Goal: Information Seeking & Learning: Check status

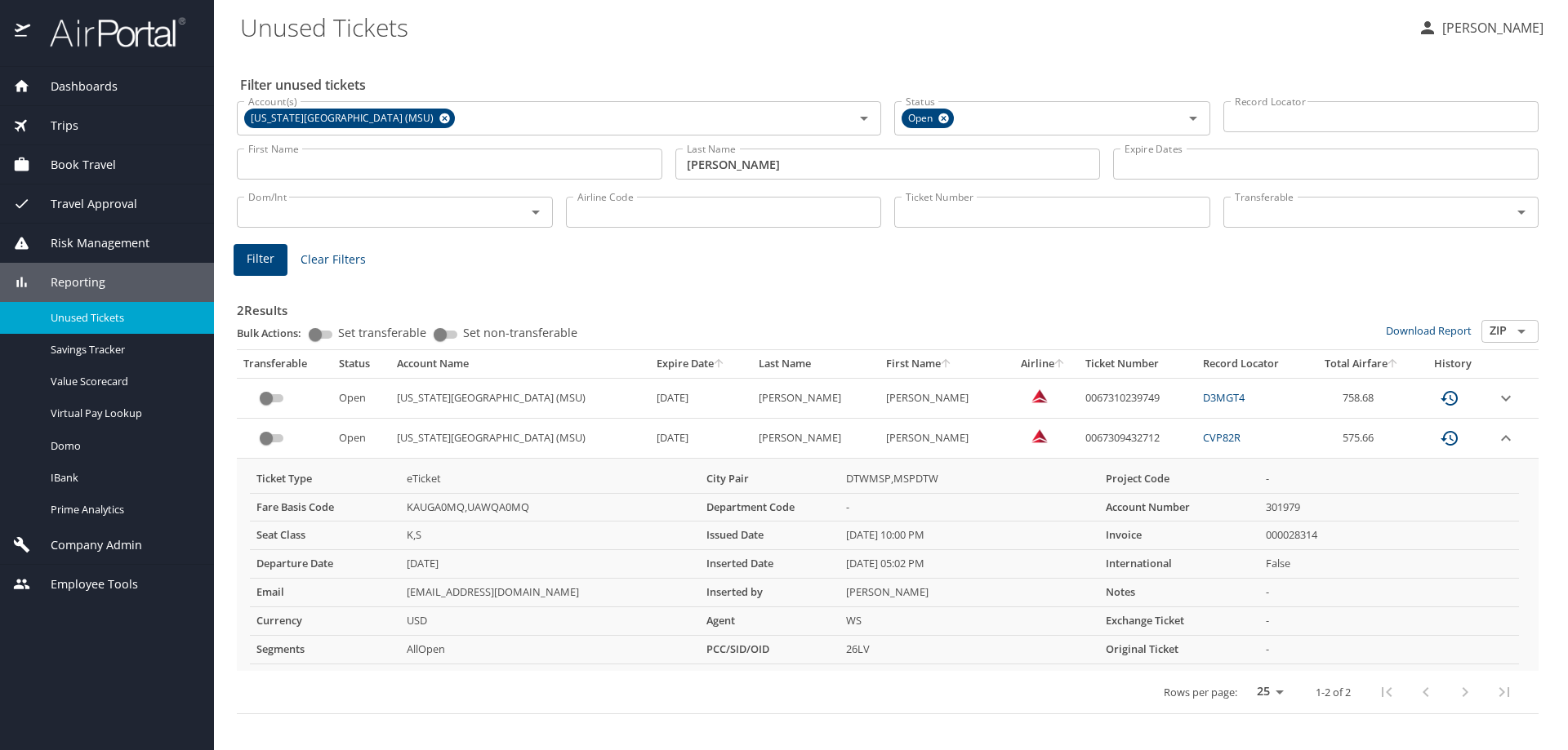
click at [333, 266] on span "Clear Filters" at bounding box center [333, 260] width 66 height 21
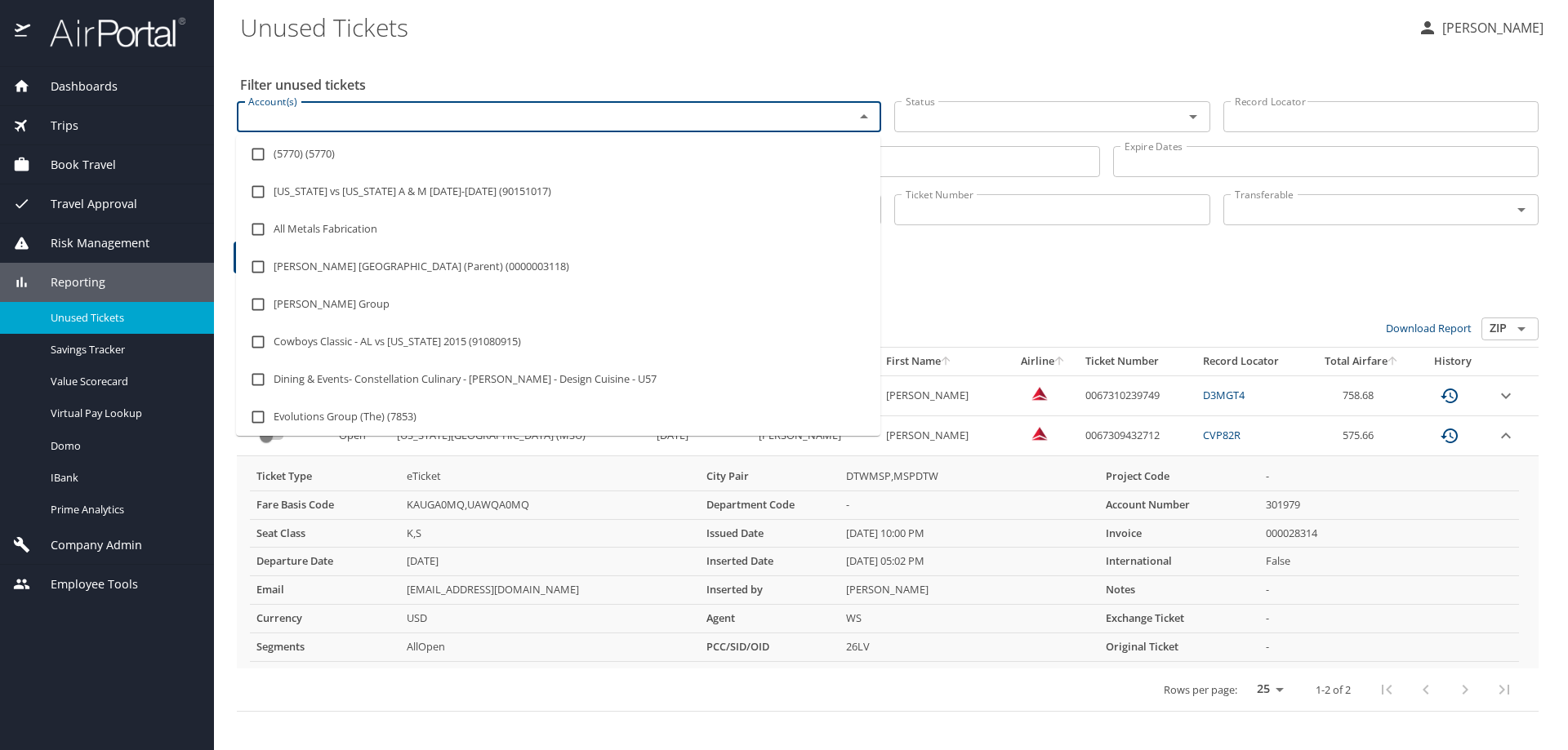
click at [345, 109] on input "Account(s)" at bounding box center [535, 116] width 586 height 22
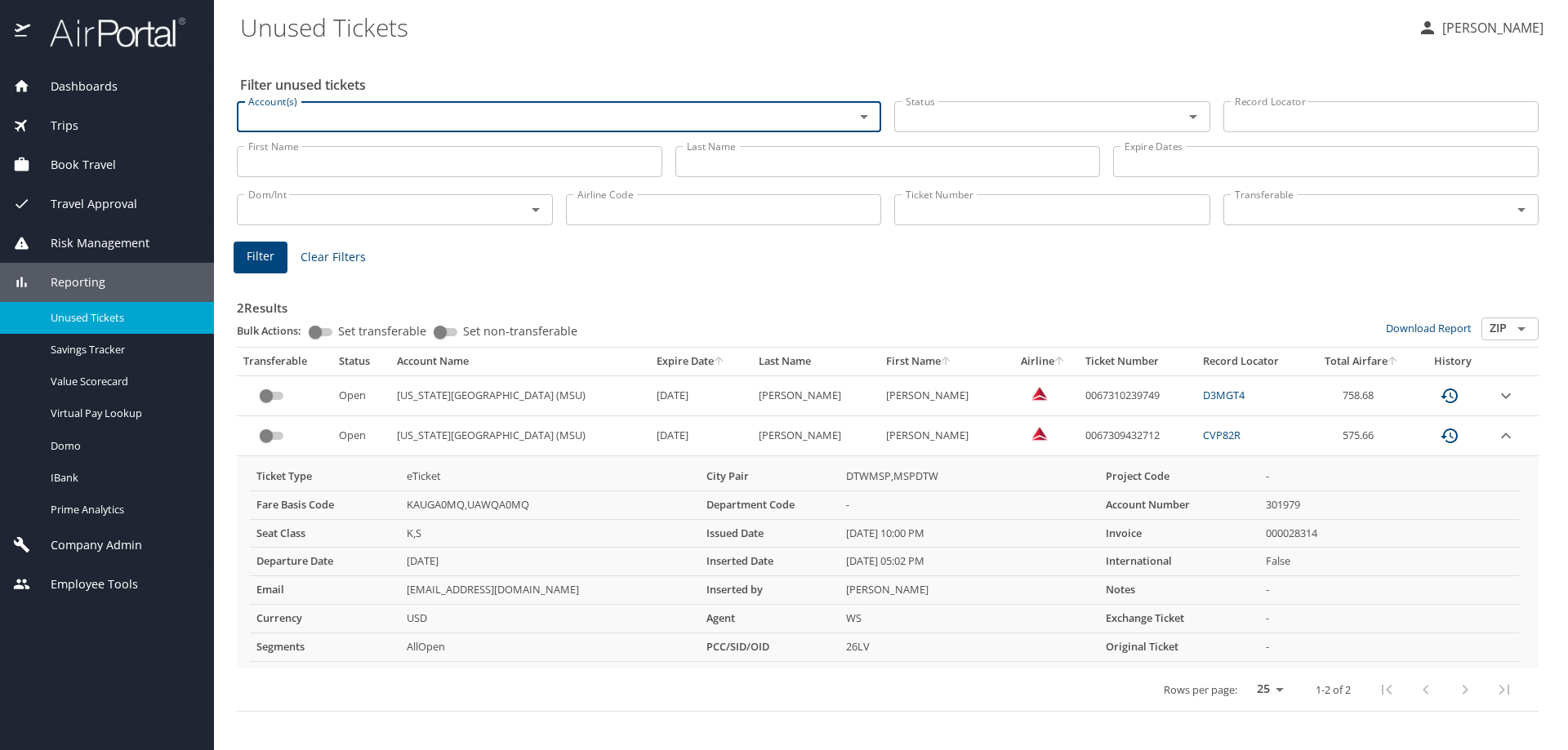
click at [329, 157] on input "First Name" at bounding box center [449, 162] width 425 height 31
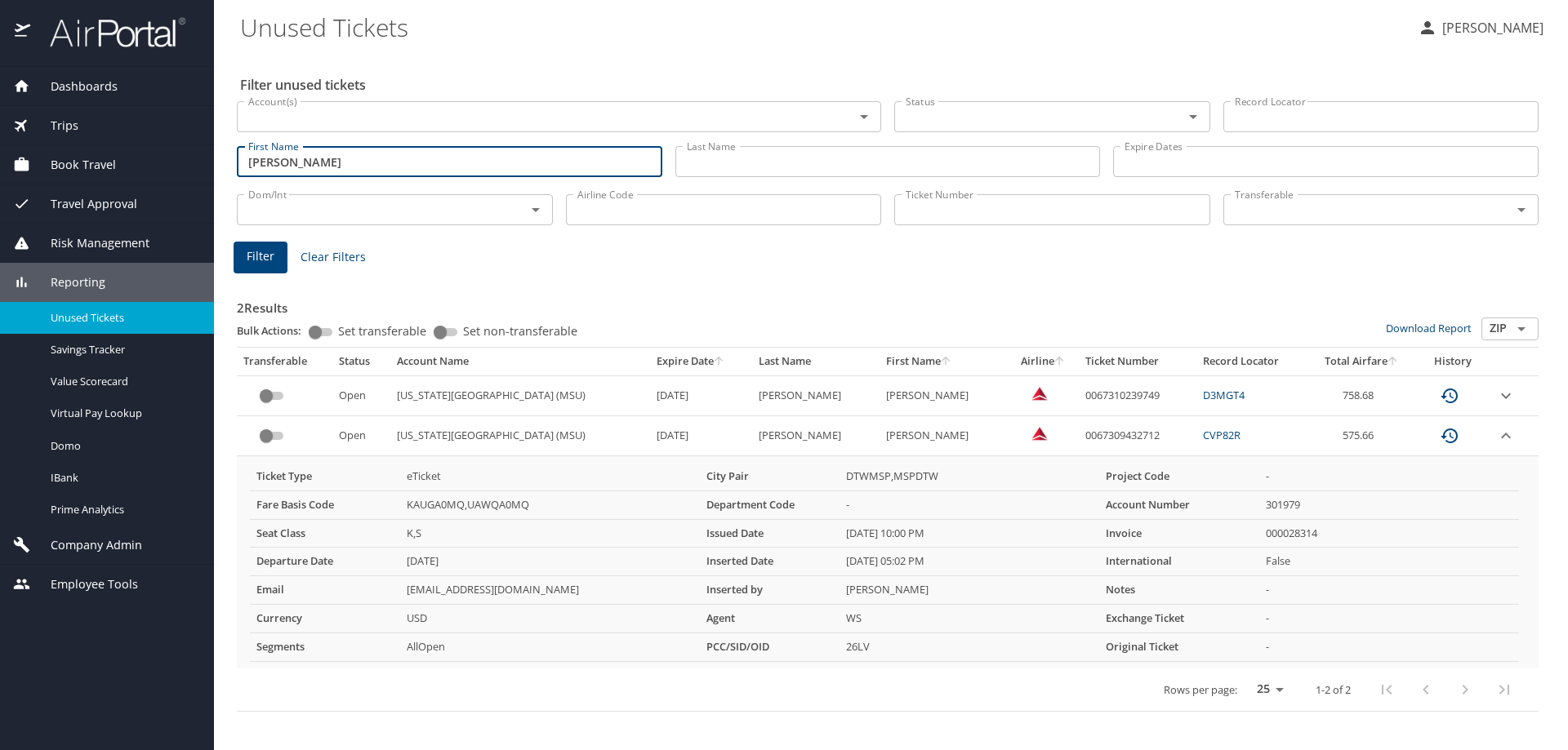
type input "George"
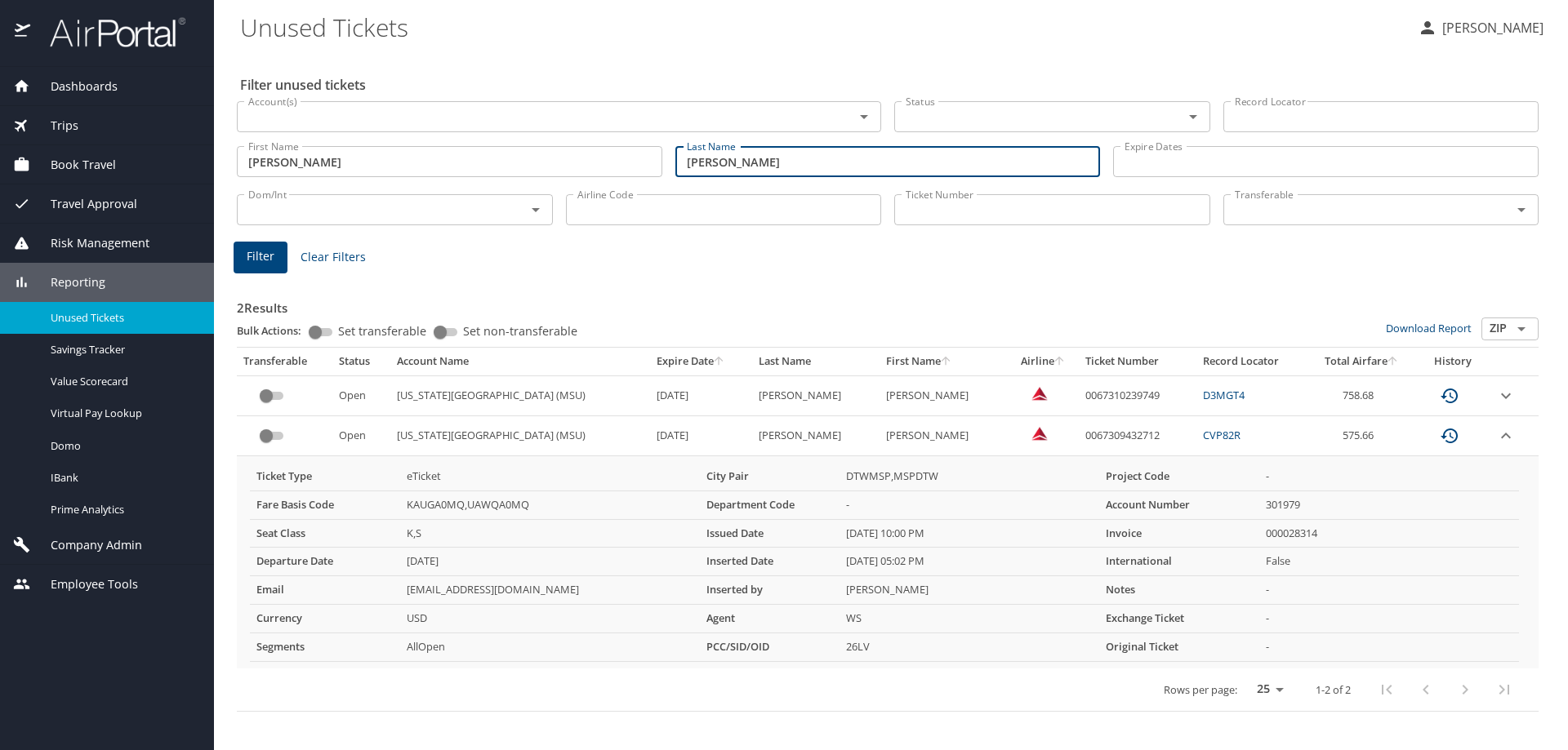
type input "Brusch"
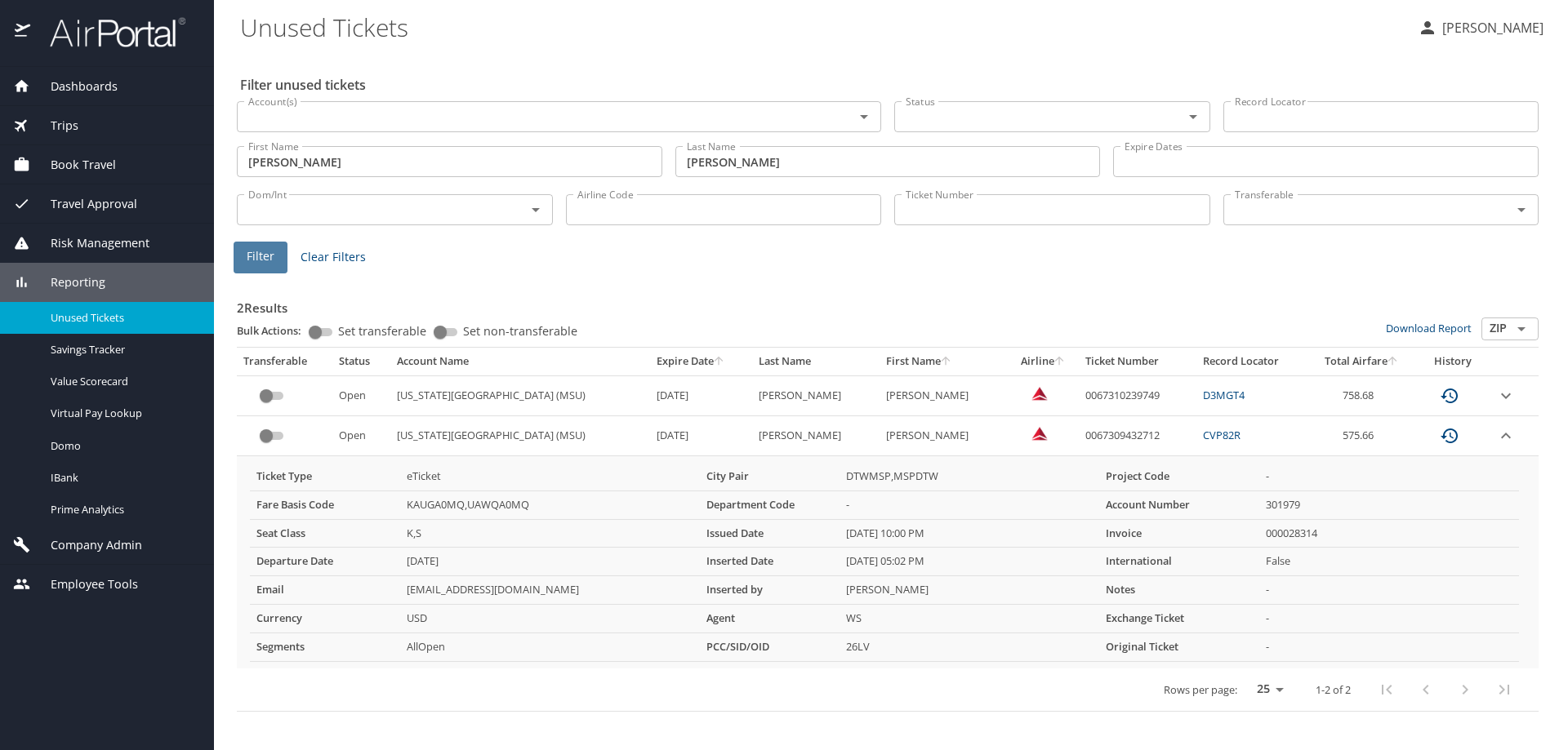
click at [262, 257] on span "Filter" at bounding box center [260, 257] width 28 height 21
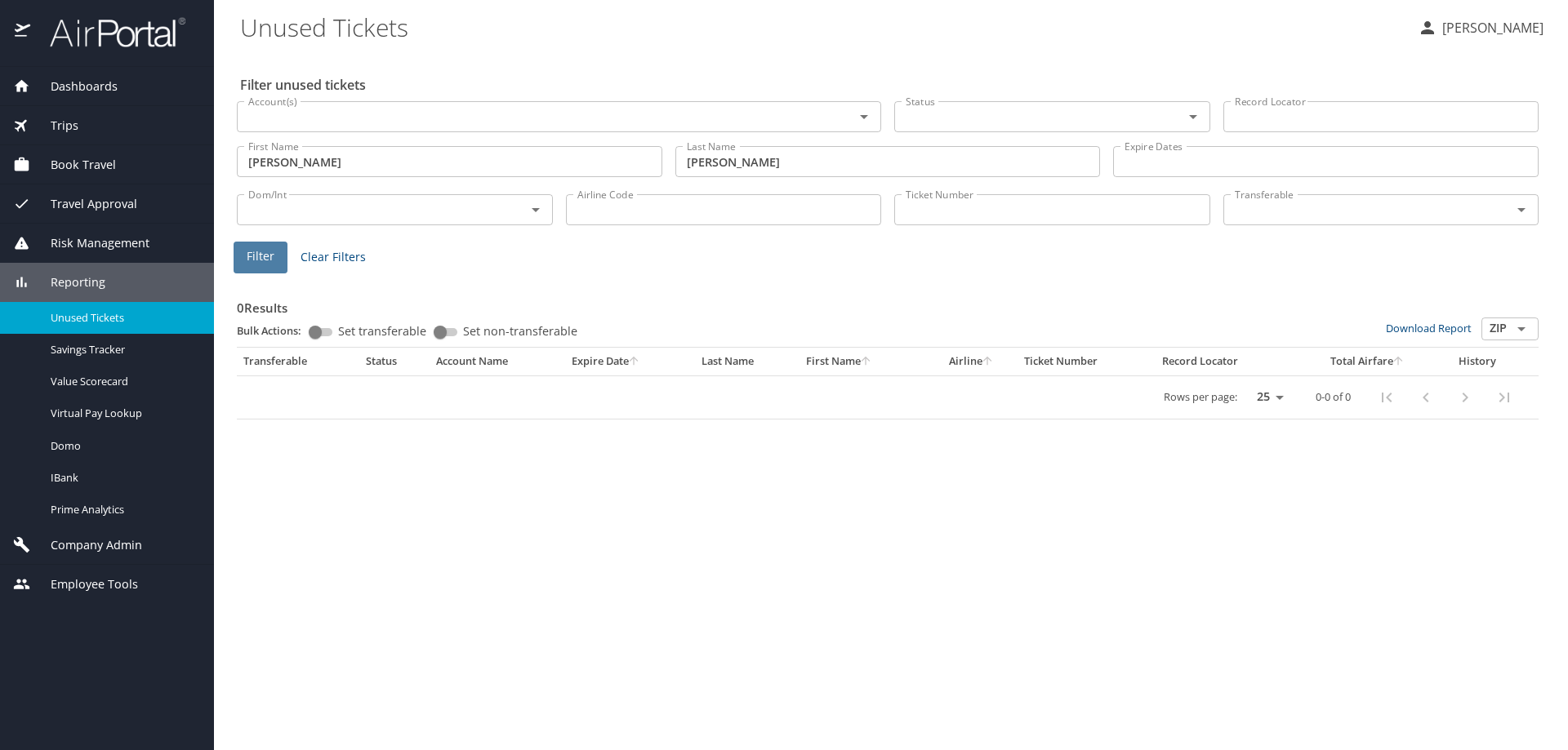
click at [260, 259] on span "Filter" at bounding box center [260, 257] width 28 height 21
click at [425, 484] on div "Filter unused tickets Account(s) Account(s) Status Status Record Locator Record…" at bounding box center [890, 402] width 1301 height 698
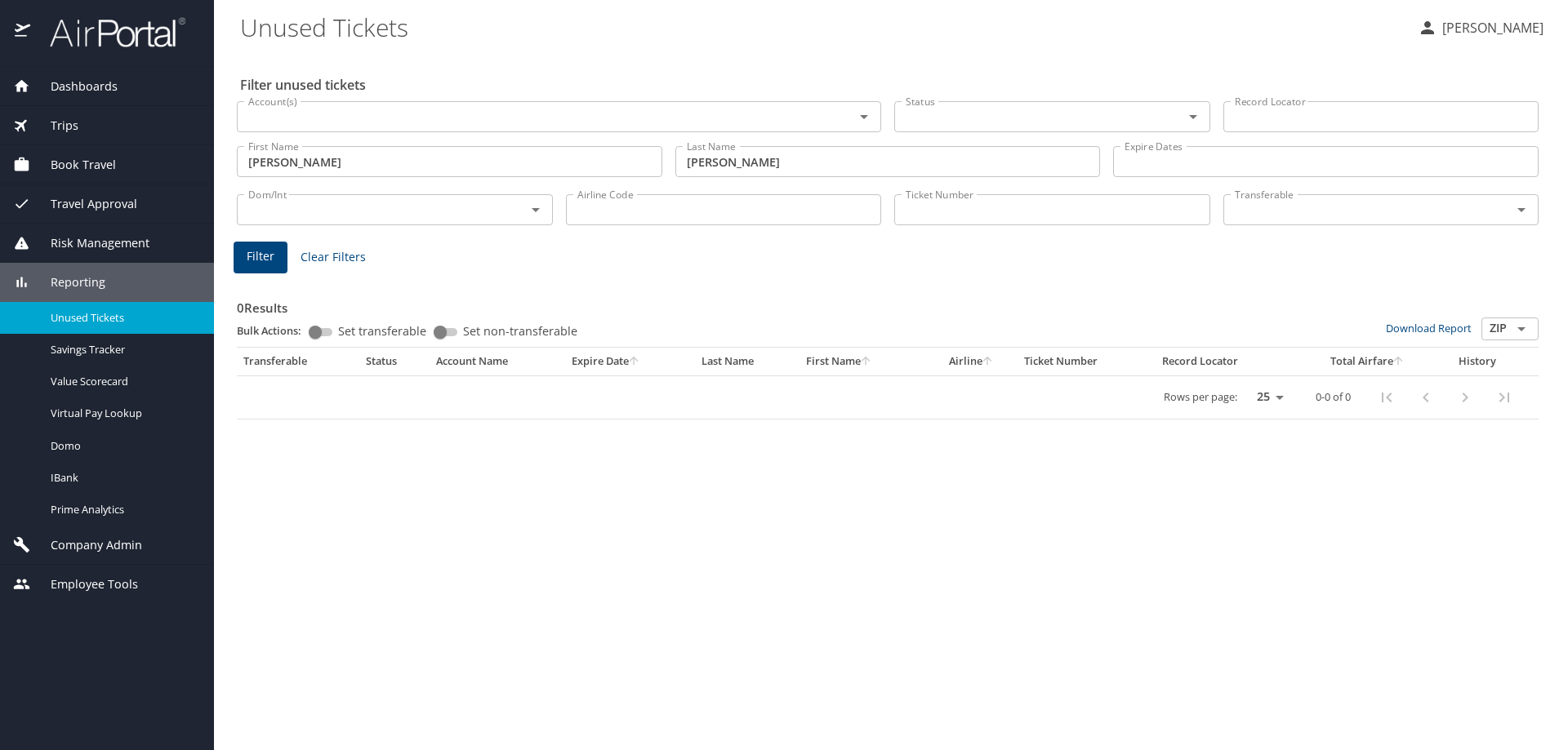
click at [309, 118] on input "Account(s)" at bounding box center [535, 116] width 586 height 22
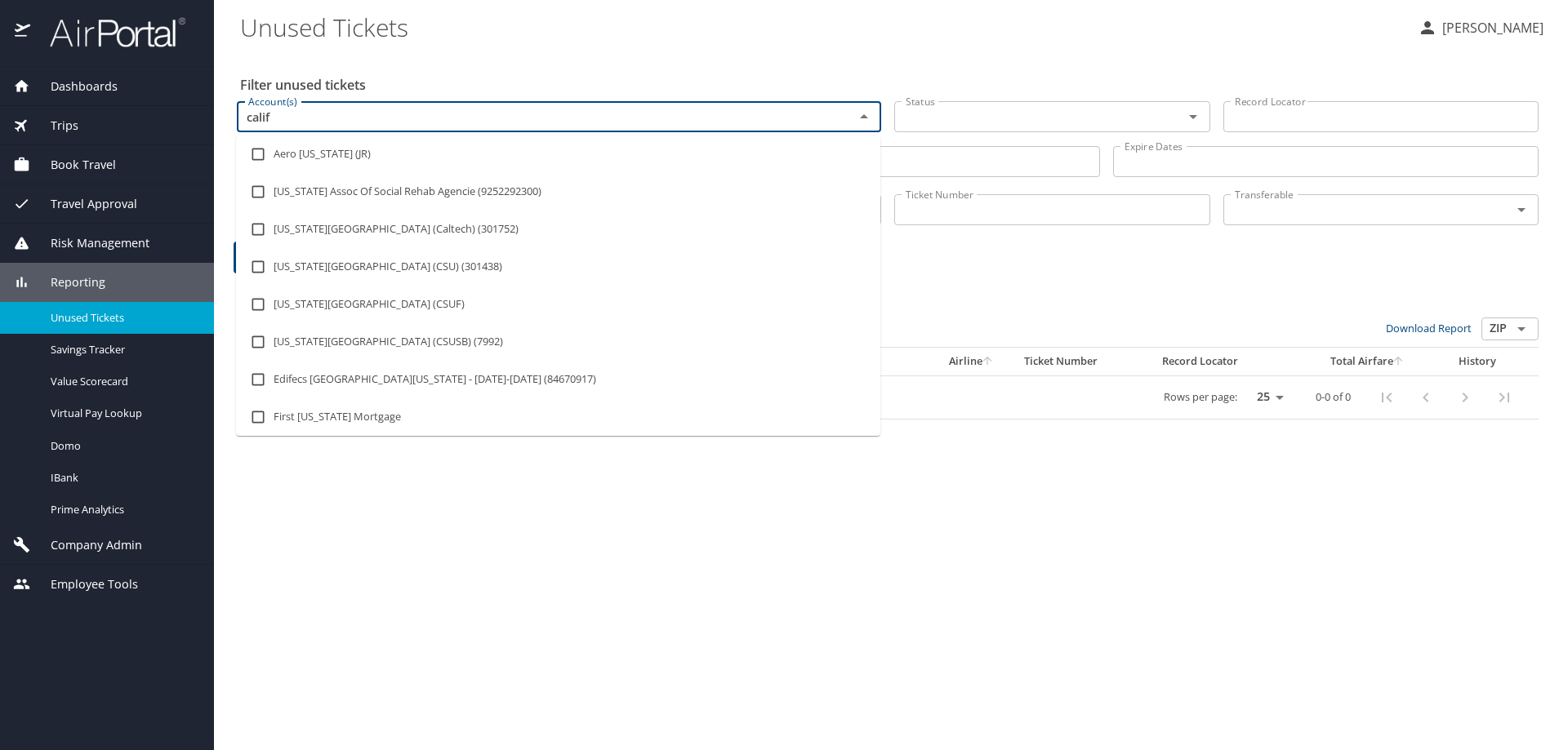
type input "califo"
click at [248, 268] on input "checkbox" at bounding box center [258, 267] width 31 height 31
checkbox input "true"
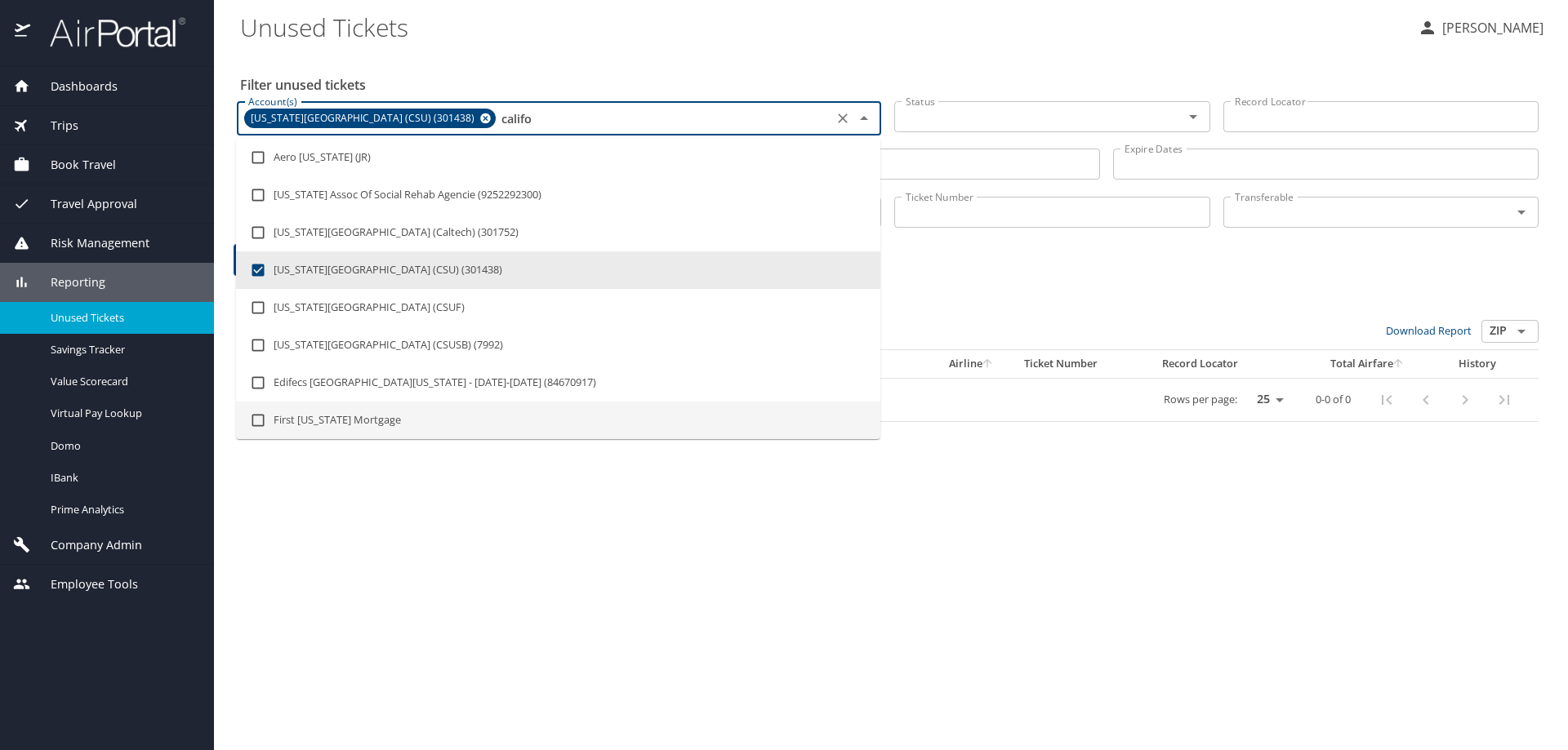
type input "califo"
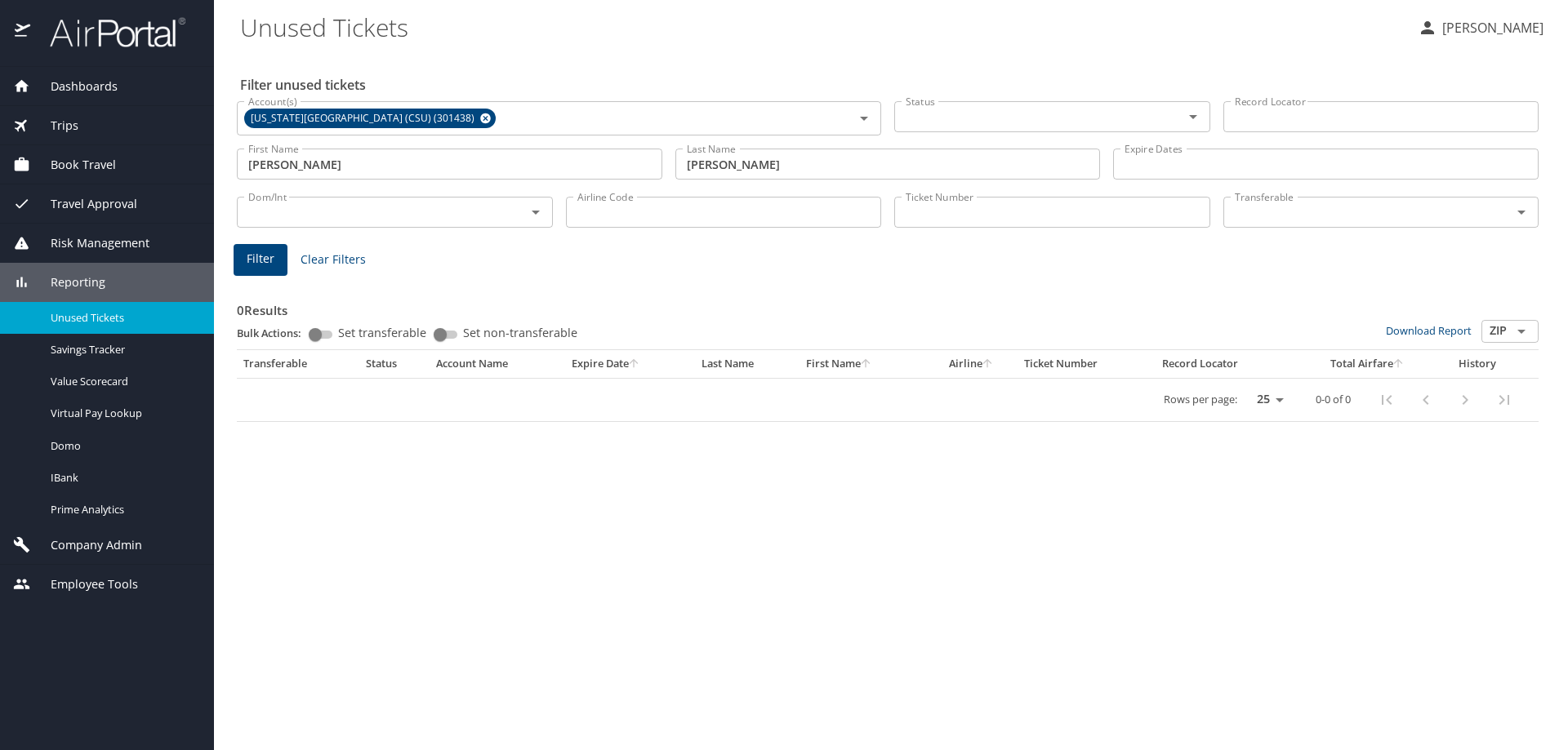
click at [584, 639] on div "Filter unused tickets Account(s) California State University (CSU) (301438) Acc…" at bounding box center [890, 402] width 1301 height 698
click at [258, 272] on button "Filter" at bounding box center [260, 259] width 53 height 32
click at [423, 184] on div "Dom/Int Dom/Int" at bounding box center [395, 210] width 329 height 53
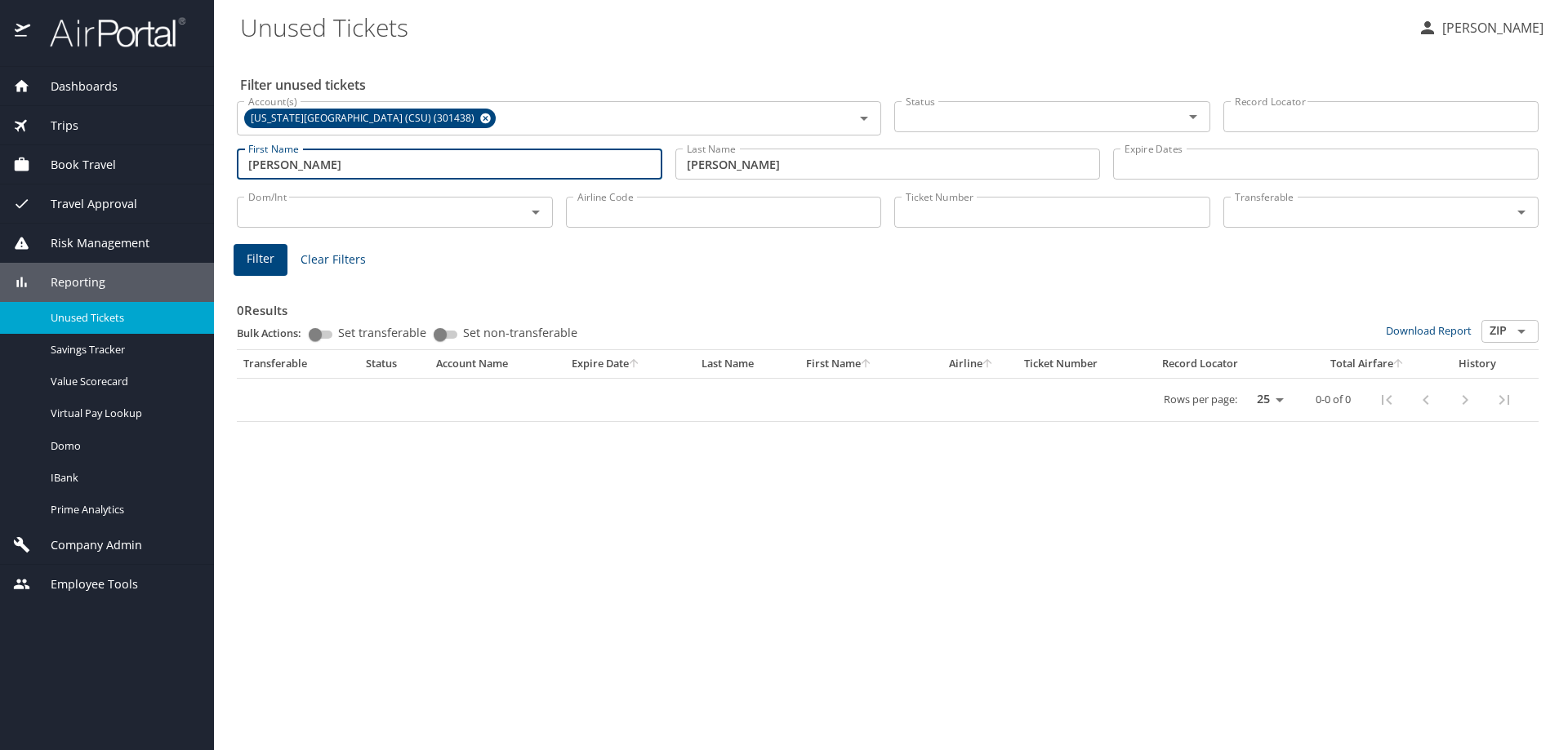
drag, startPoint x: 347, startPoint y: 157, endPoint x: 212, endPoint y: 161, distance: 135.1
click at [212, 161] on div "Dashboards AirPortal 360™ Manager AirPortal 360™ Agent My Travel Dashboard Trip…" at bounding box center [784, 375] width 1568 height 750
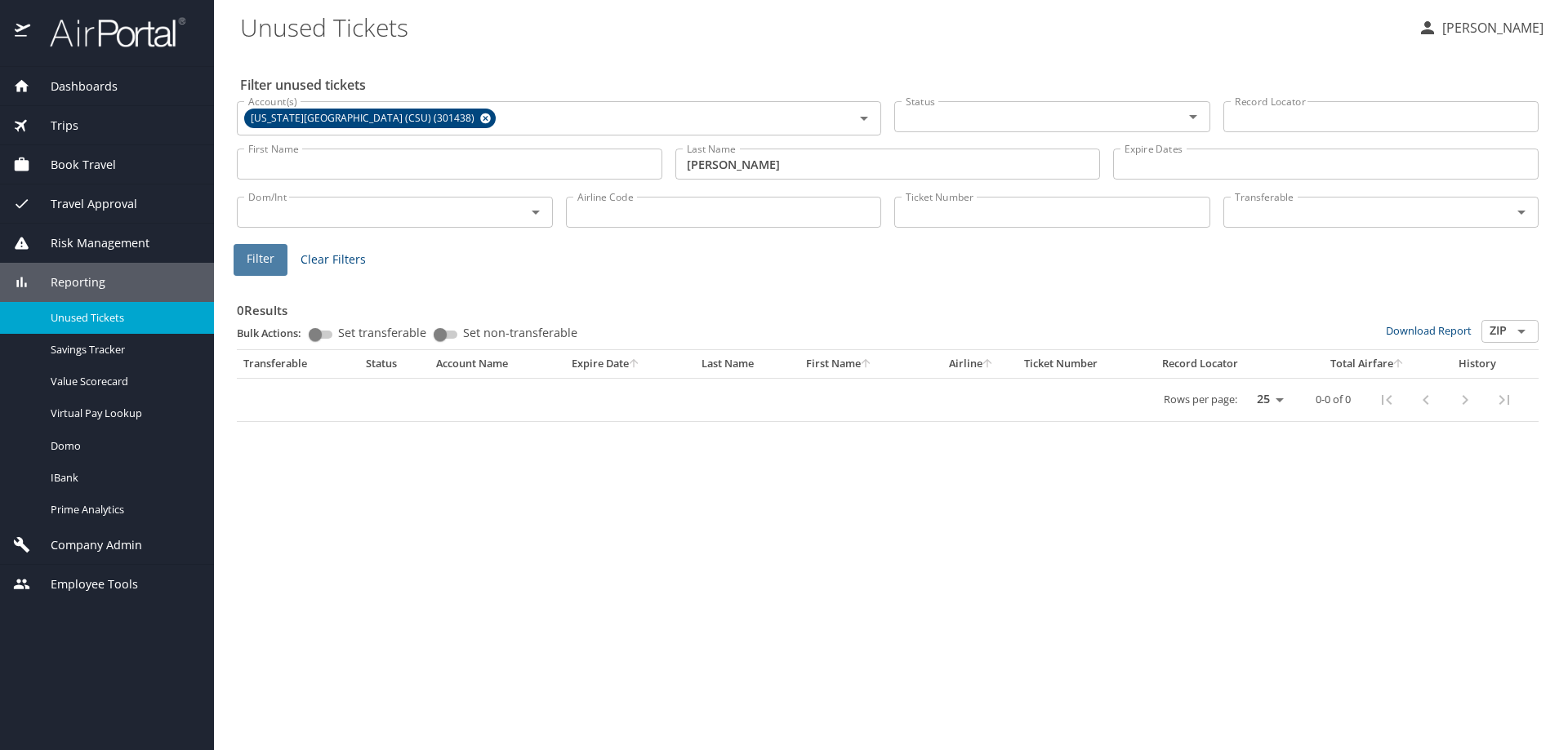
click at [274, 259] on button "Filter" at bounding box center [260, 259] width 53 height 32
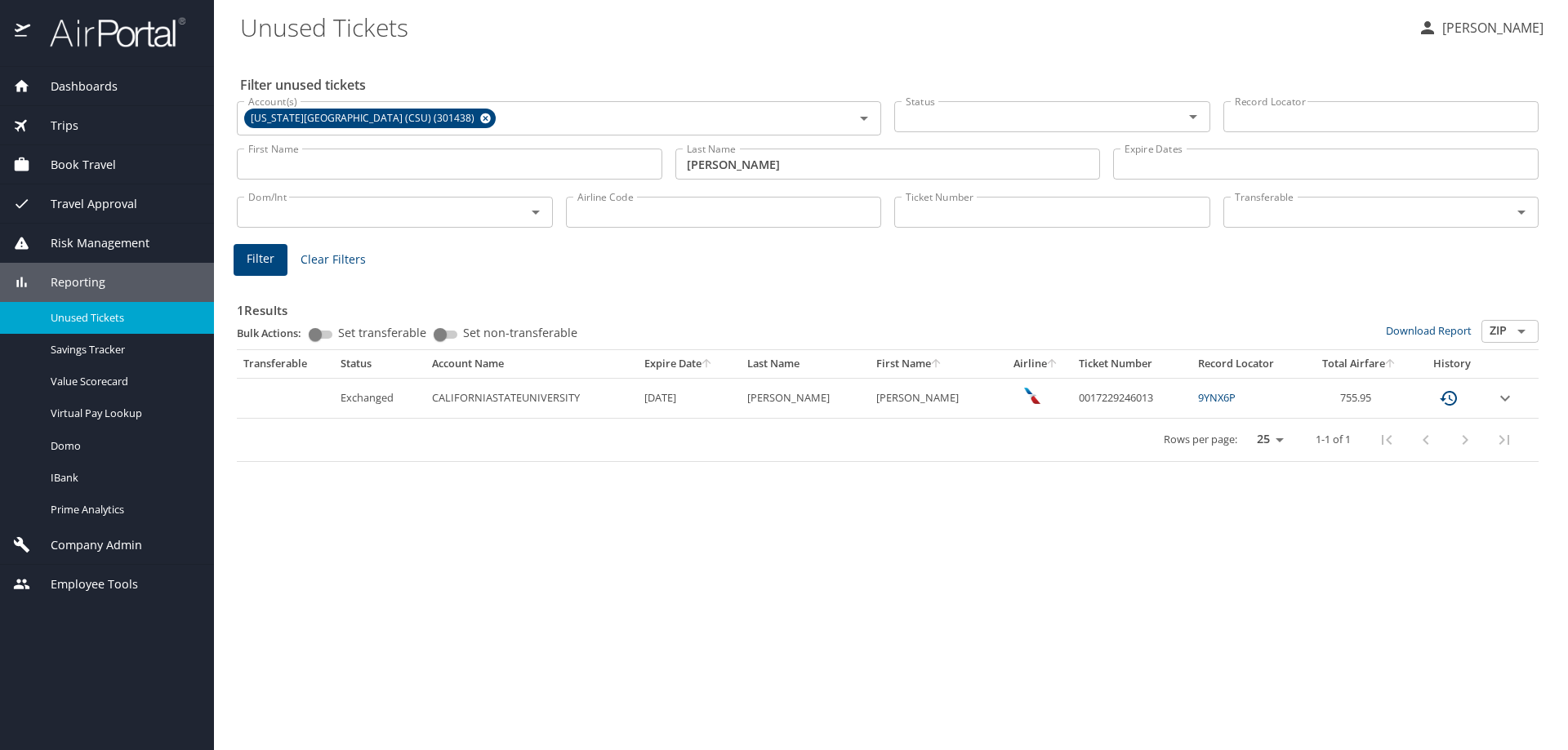
click at [1198, 399] on link "9YNX6P" at bounding box center [1217, 397] width 38 height 15
click at [1198, 392] on link "9YNX6P" at bounding box center [1217, 397] width 38 height 15
click at [1204, 393] on link "9YNX6P" at bounding box center [1217, 397] width 38 height 15
click at [1201, 395] on link "9YNX6P" at bounding box center [1217, 397] width 38 height 15
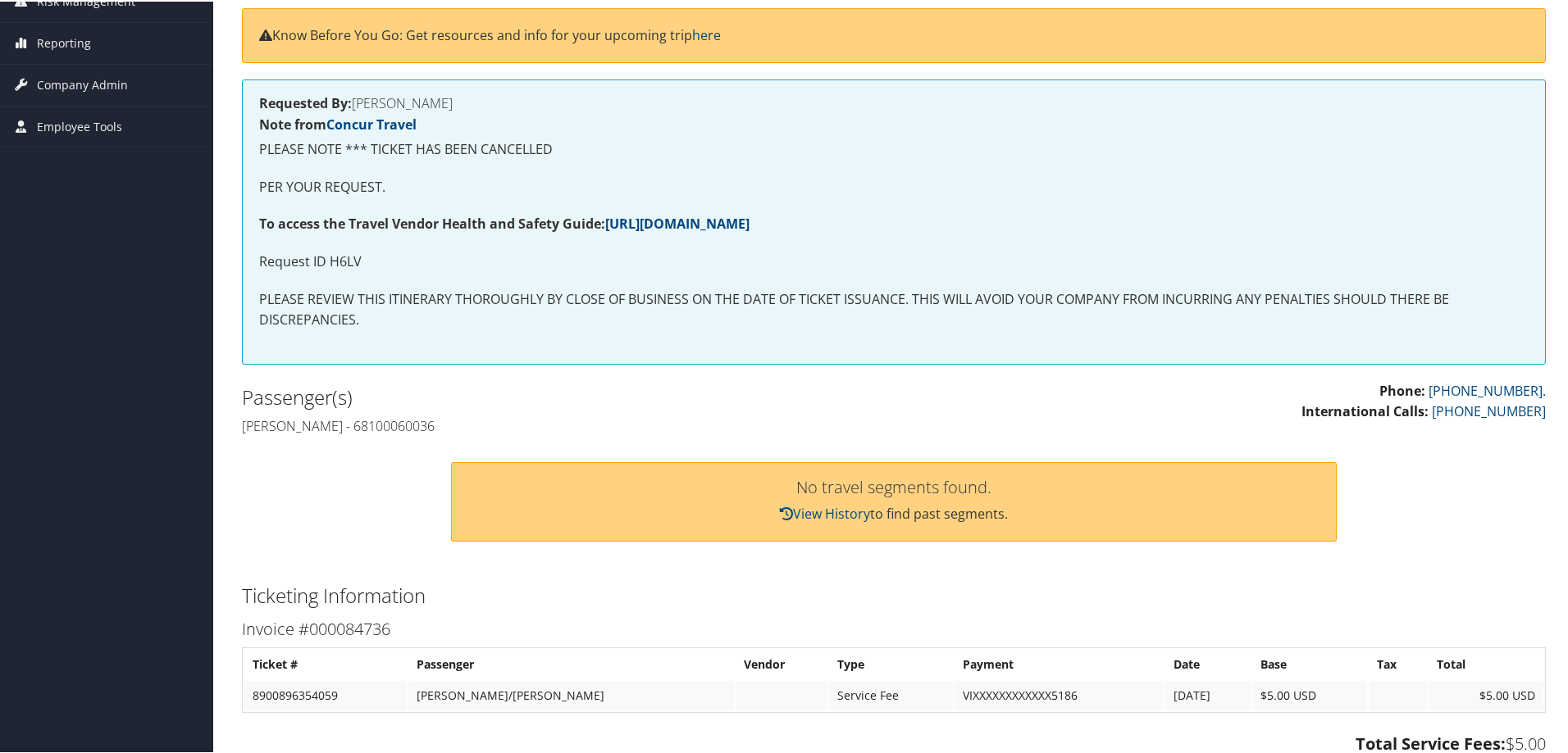
scroll to position [164, 0]
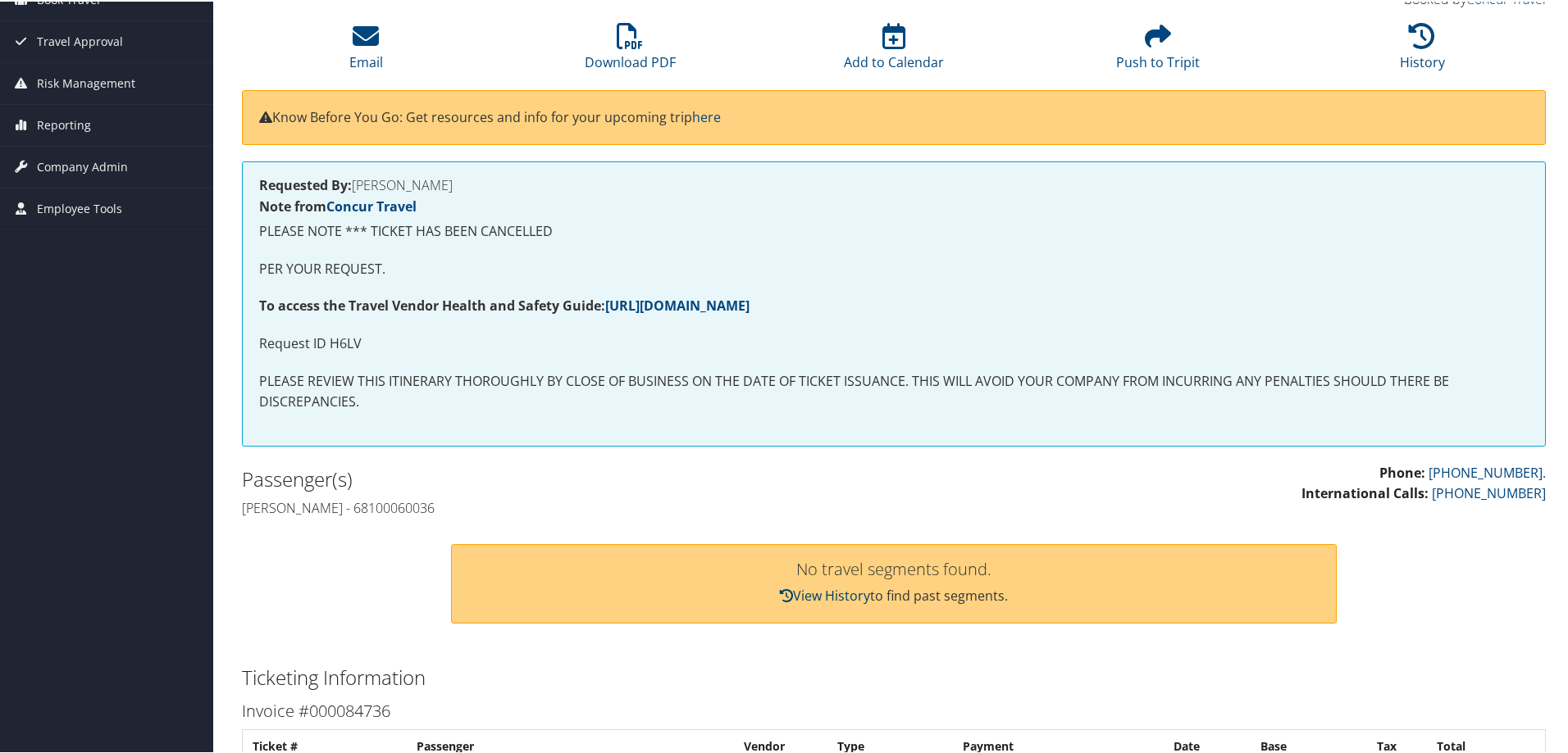
click at [842, 596] on link "View History" at bounding box center [825, 594] width 90 height 18
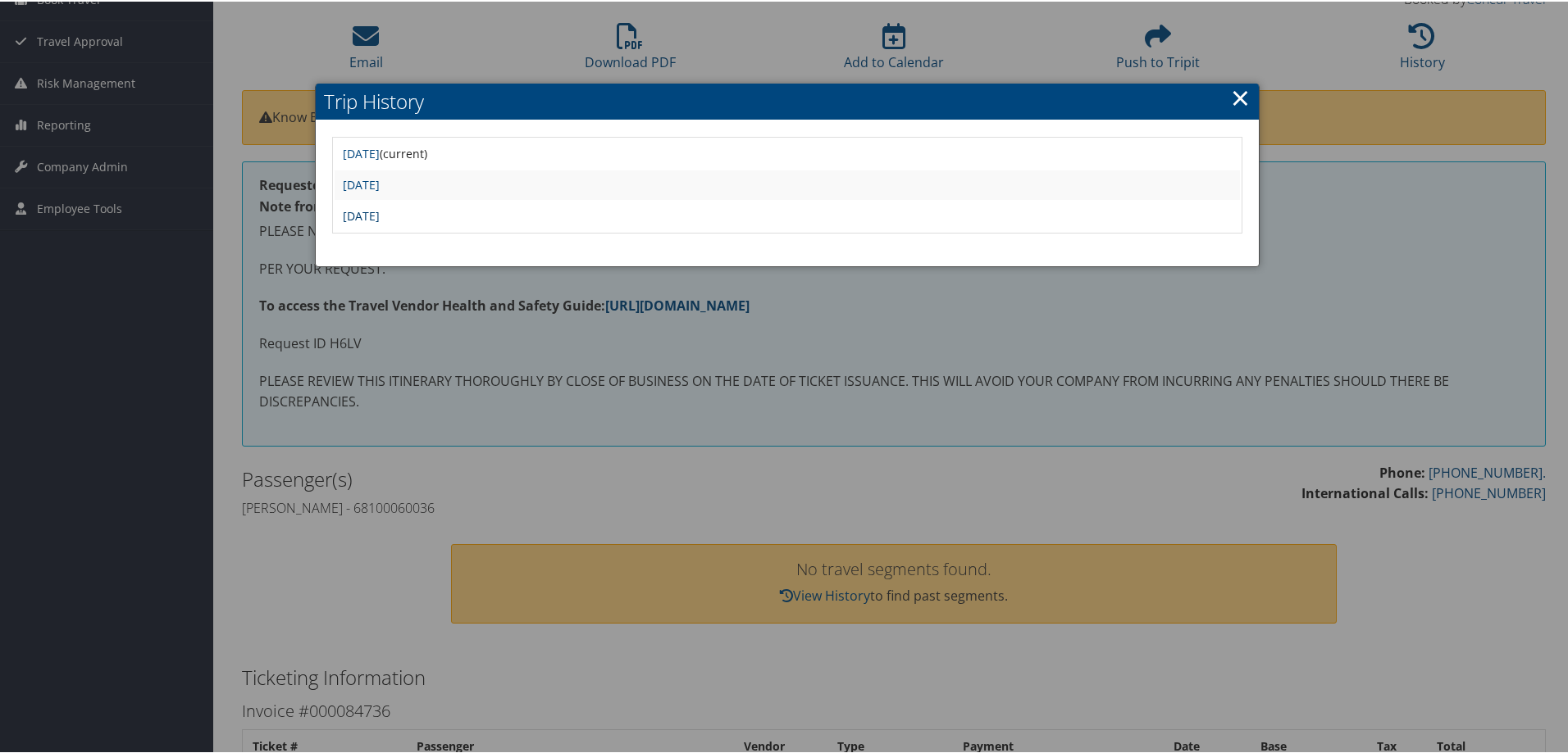
click at [379, 212] on link "Sat Dec 28 13:42:14 MST 2024" at bounding box center [361, 215] width 37 height 16
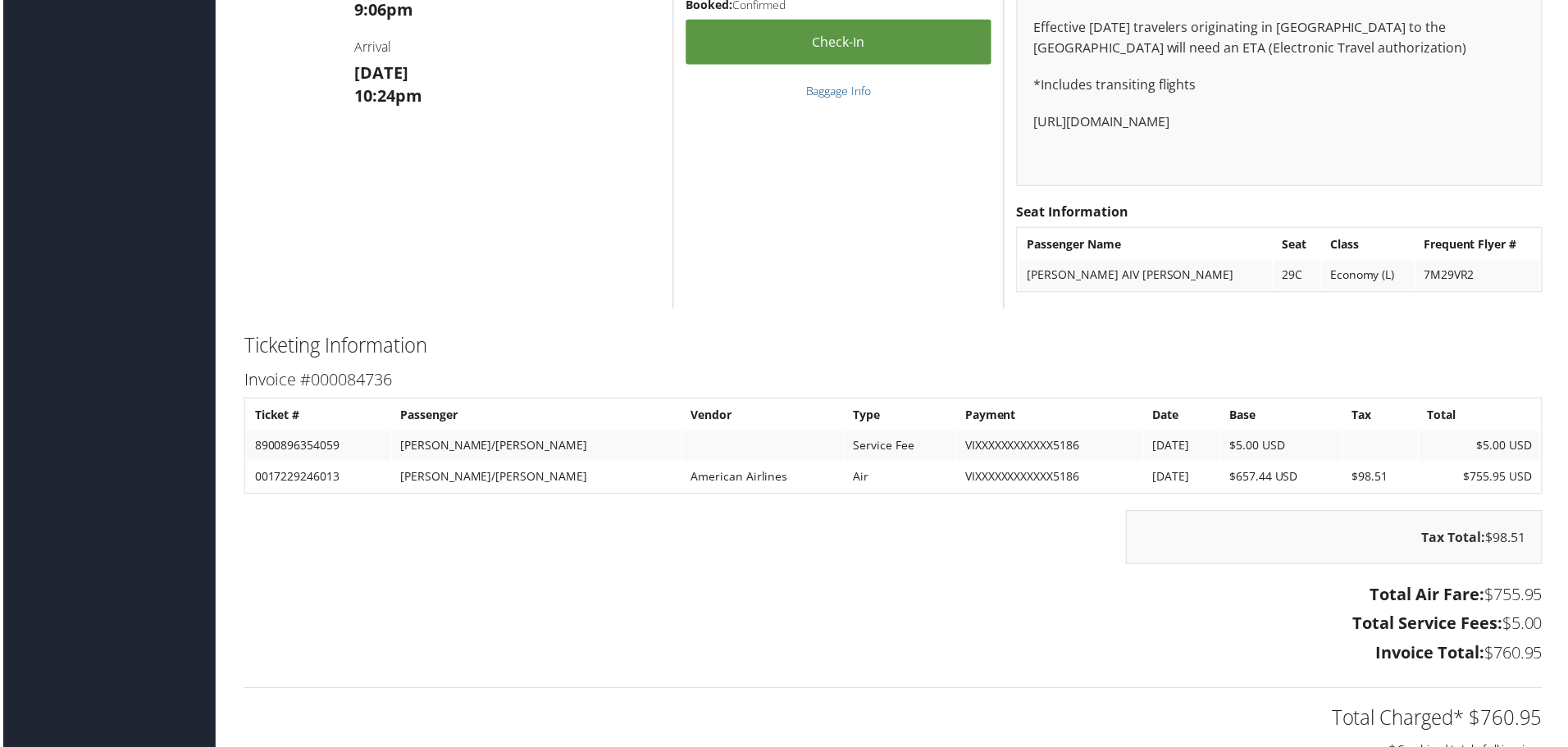
scroll to position [2623, 0]
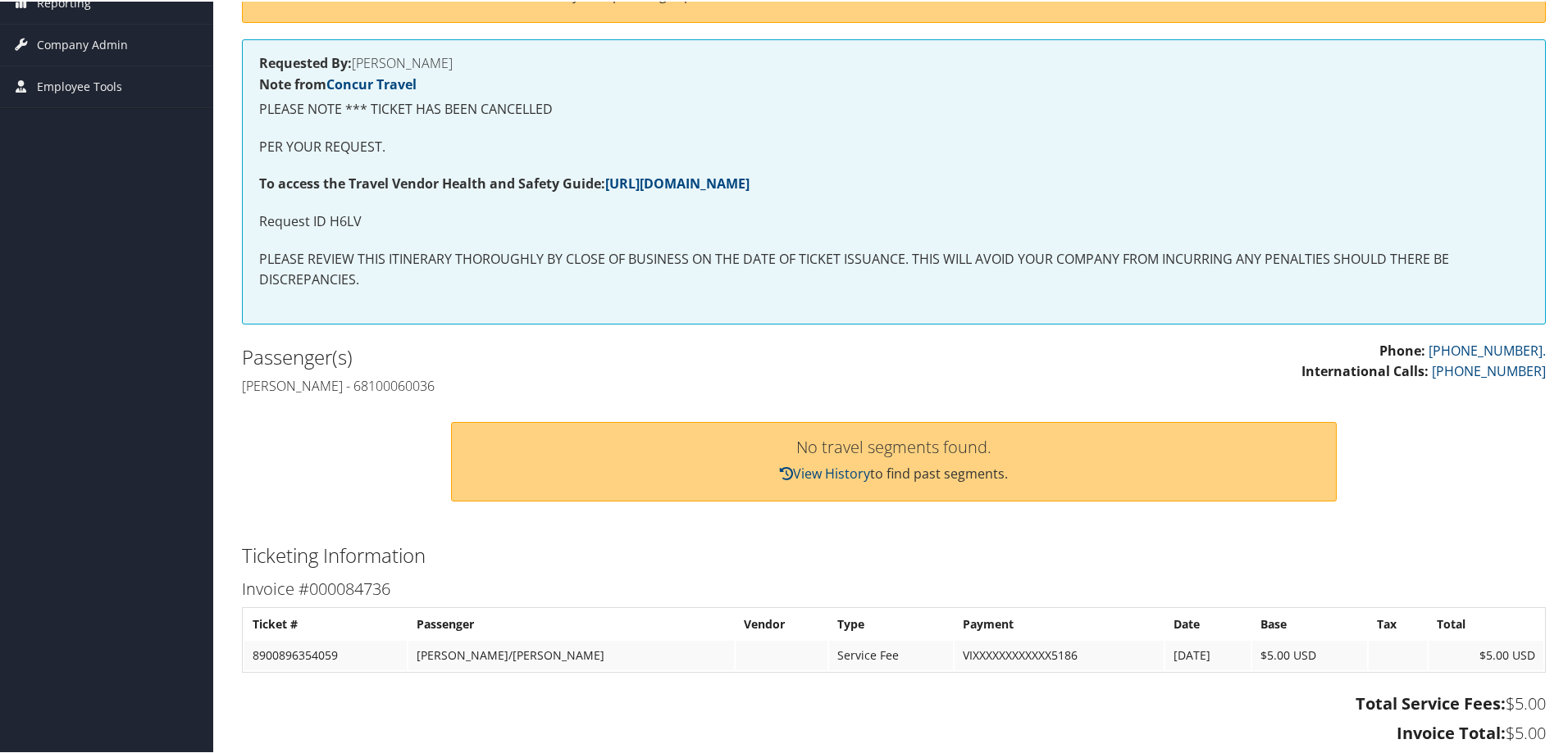
scroll to position [285, 0]
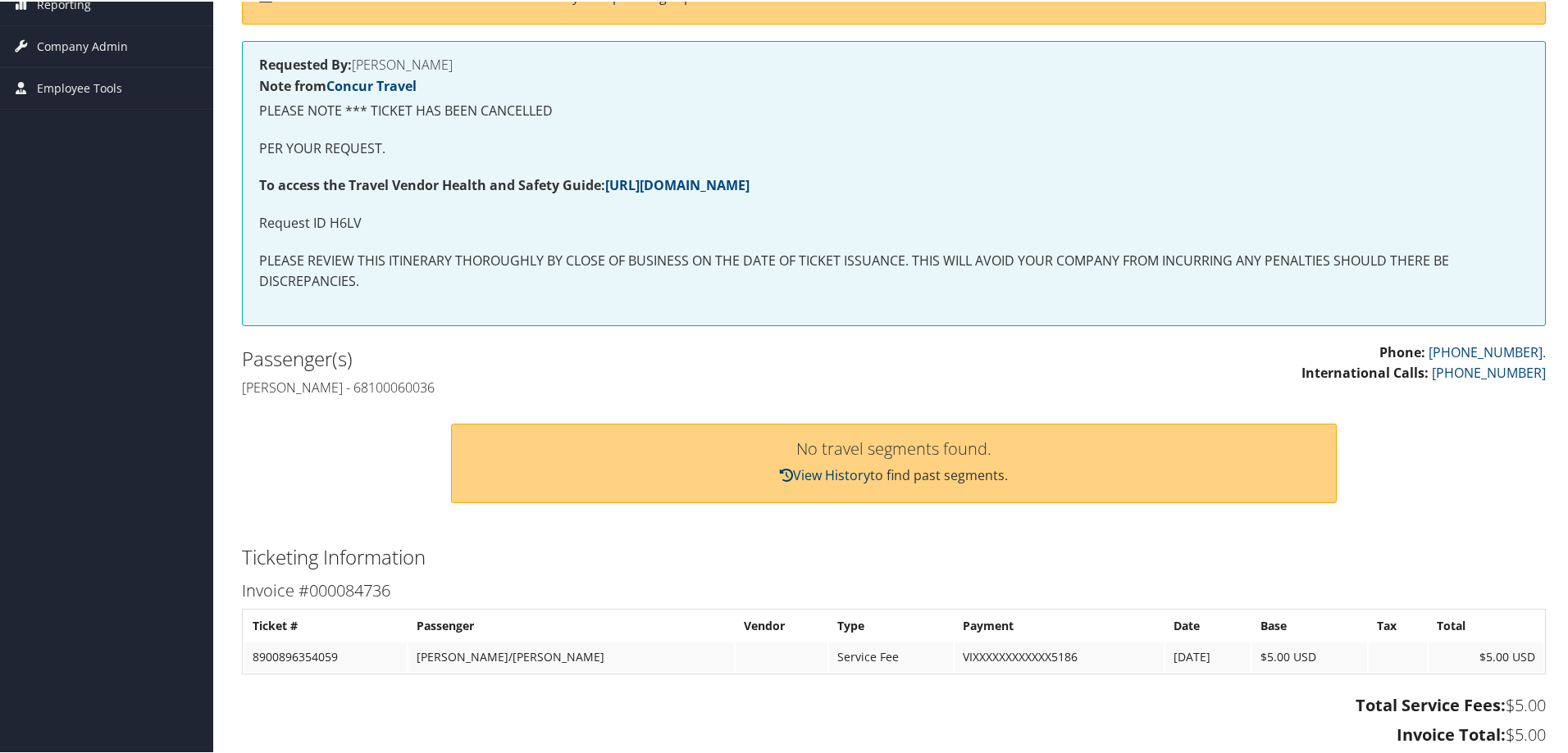
click at [830, 473] on link "View History" at bounding box center [825, 473] width 90 height 18
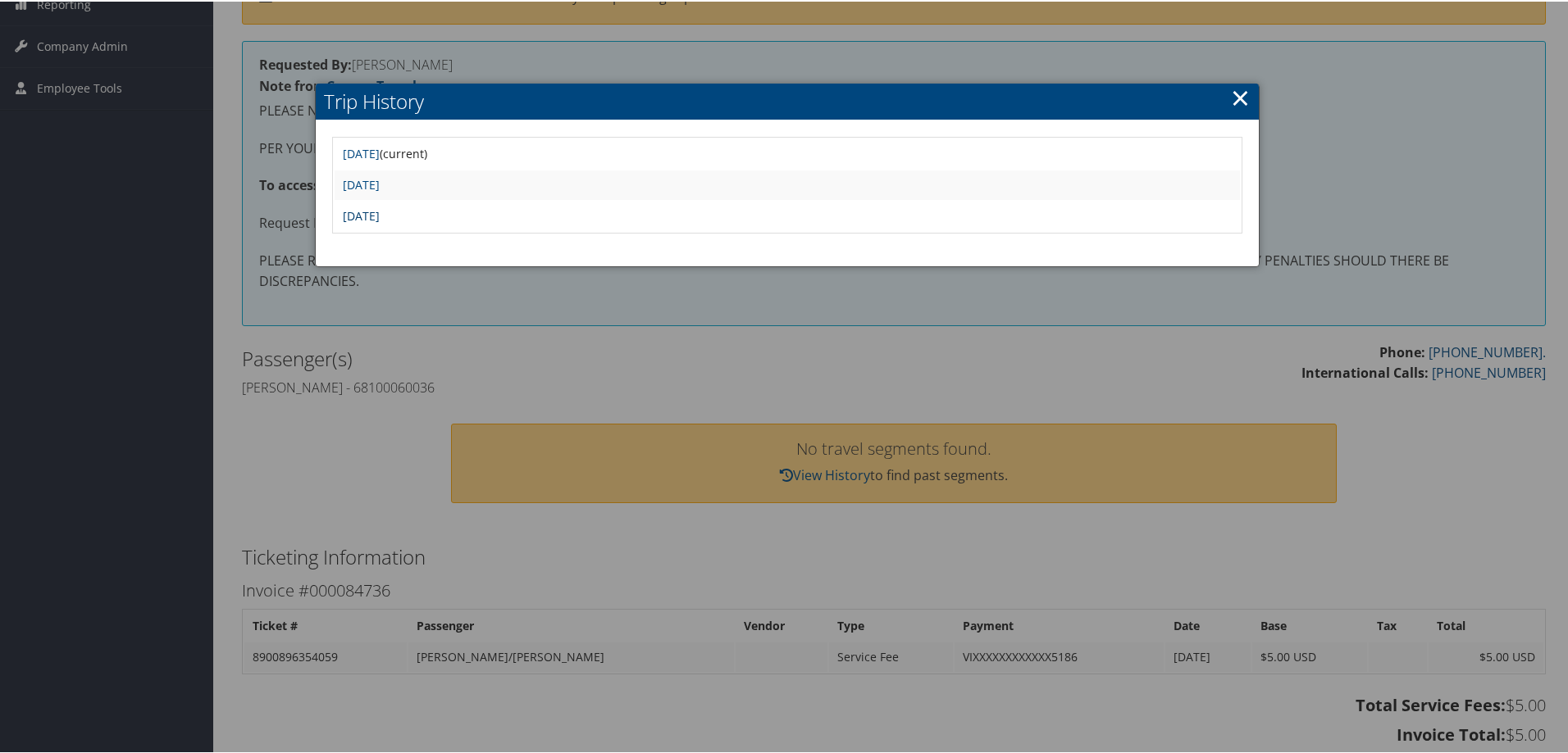
click at [379, 216] on link "Sat Dec 28 13:42:14 MST 2024" at bounding box center [361, 215] width 37 height 16
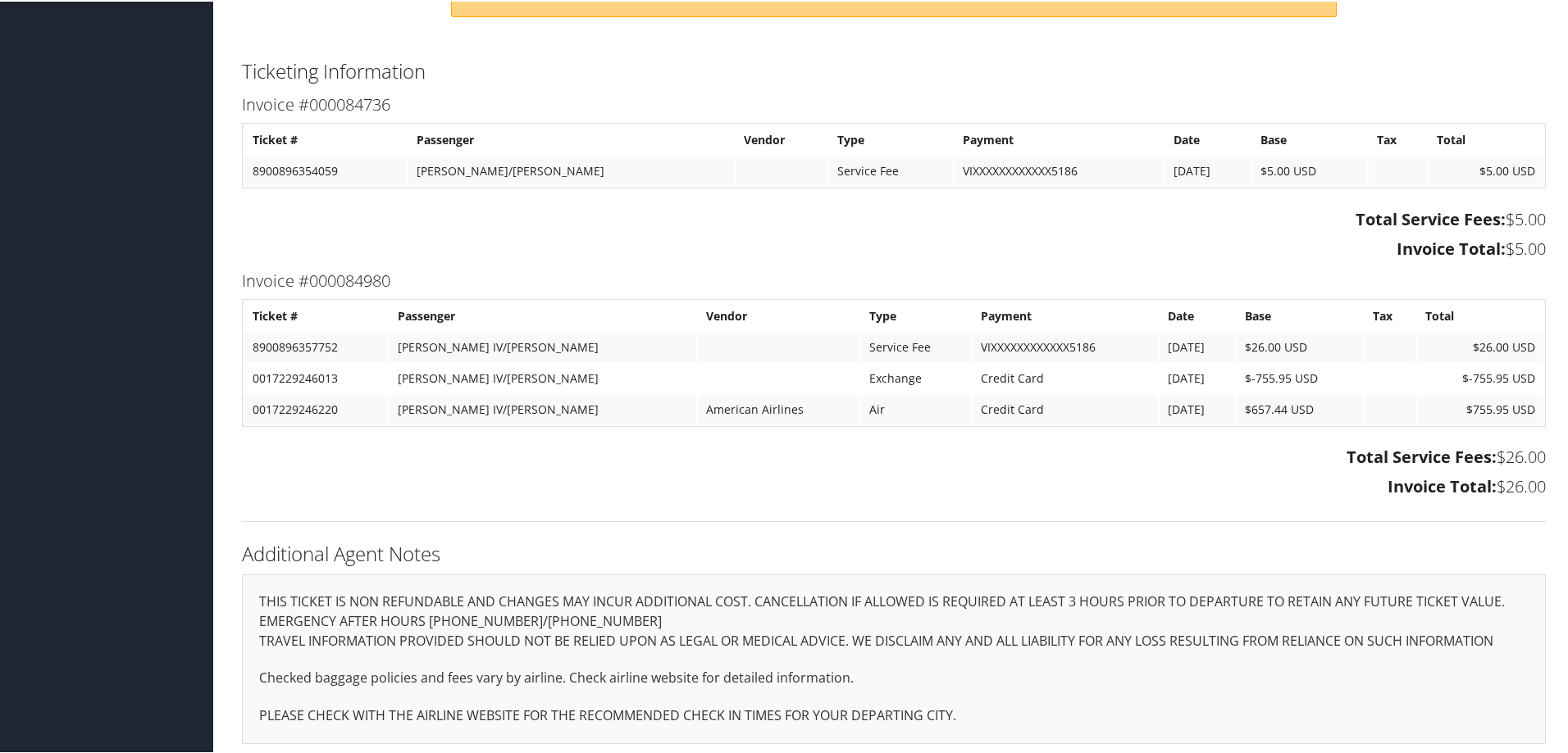
scroll to position [776, 0]
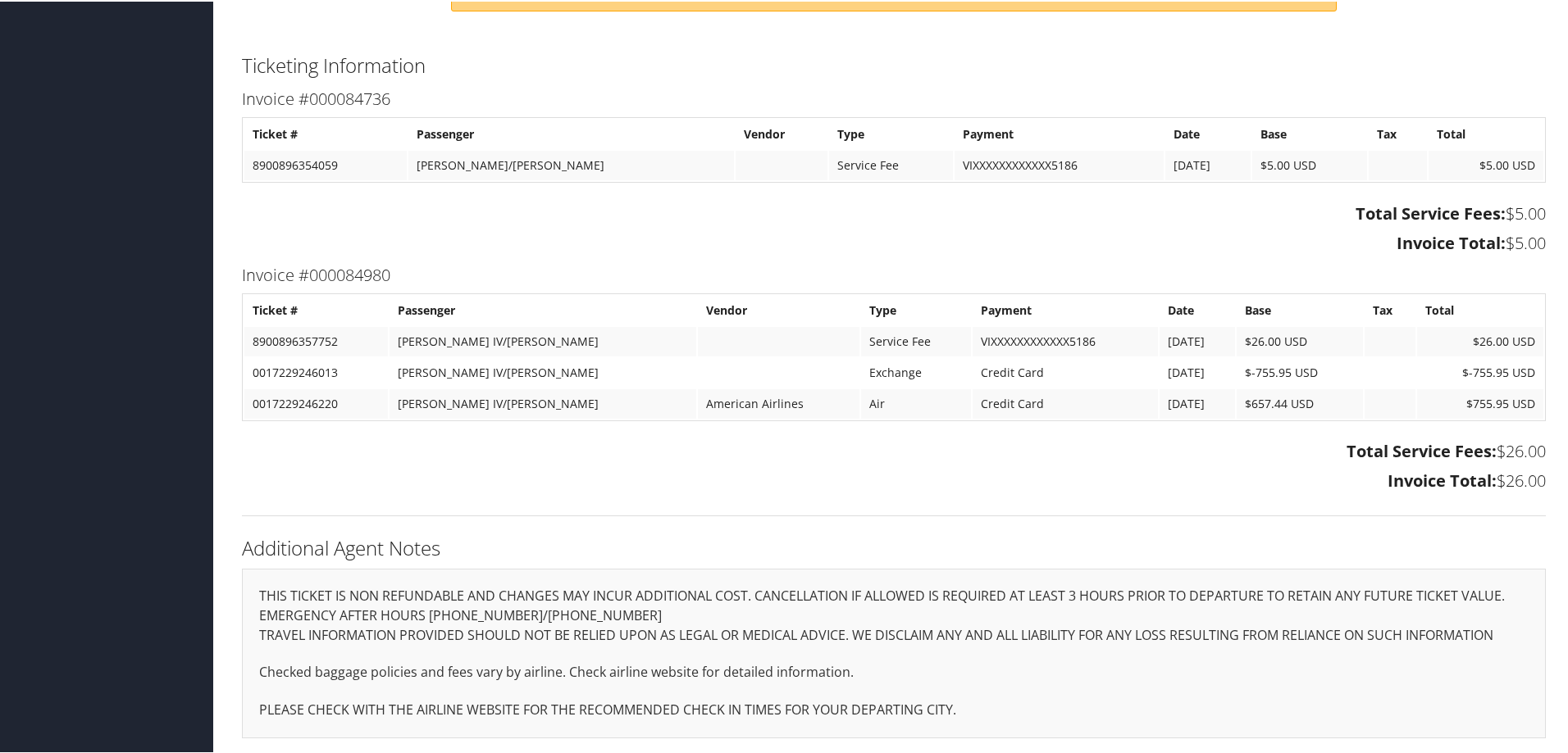
click at [341, 405] on td "0017229246220" at bounding box center [316, 402] width 144 height 29
click at [348, 369] on td "0017229246013" at bounding box center [316, 371] width 144 height 29
drag, startPoint x: 348, startPoint y: 369, endPoint x: 255, endPoint y: 369, distance: 93.0
click at [255, 369] on td "0017229246013" at bounding box center [316, 371] width 144 height 29
copy td "0017229246013"
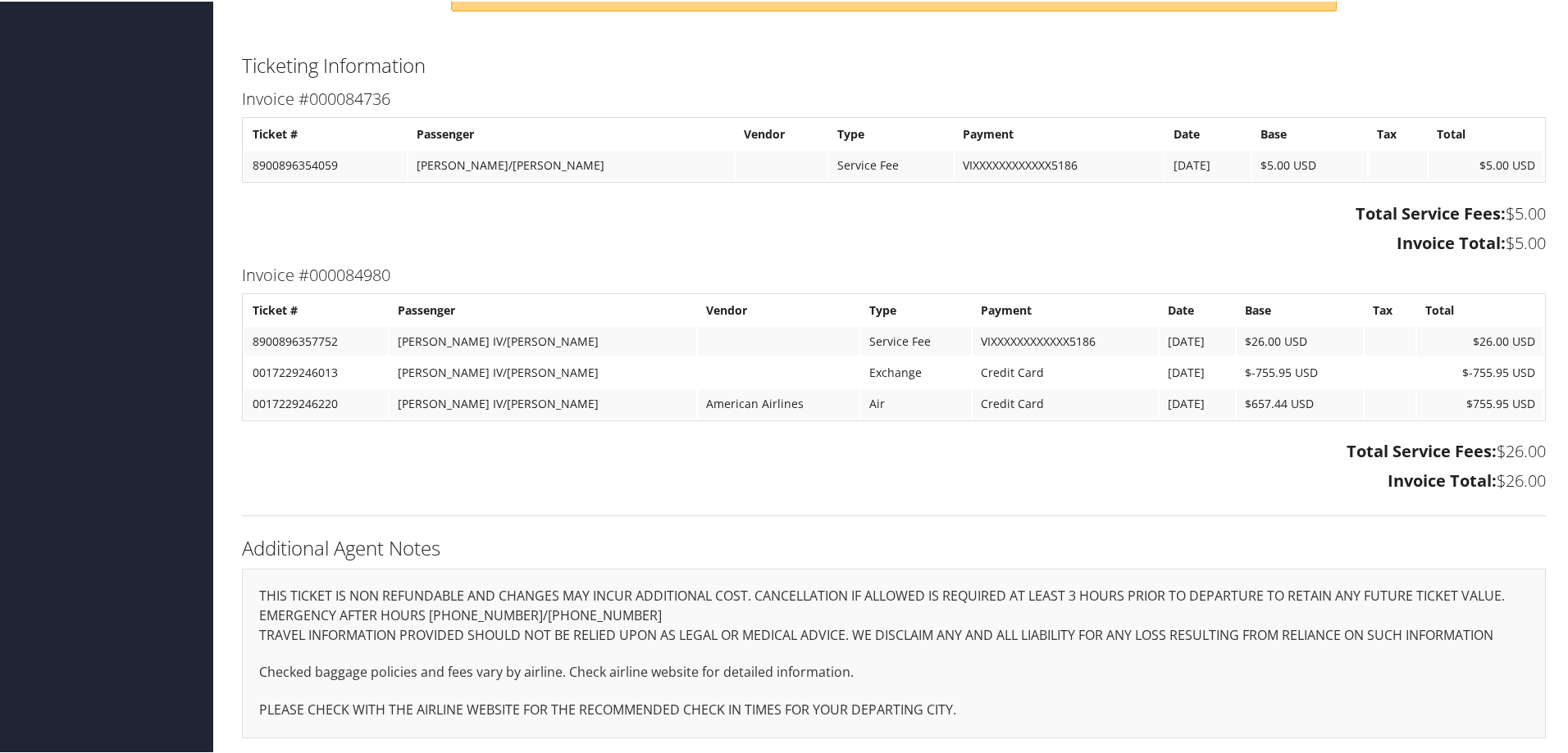
click at [479, 486] on h3 "Invoice Total: $26.00" at bounding box center [894, 479] width 1304 height 23
drag, startPoint x: 340, startPoint y: 402, endPoint x: 243, endPoint y: 403, distance: 97.0
click at [243, 403] on table "Ticket # Passenger Vendor Type Payment Date Base Tax Total 8900896357752 [PERSO…" at bounding box center [894, 356] width 1304 height 128
copy td "0017229246220"
